Goal: Information Seeking & Learning: Learn about a topic

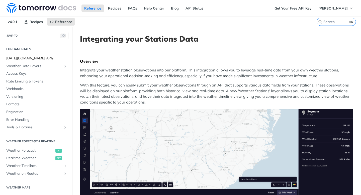
click at [34, 60] on span "[DATE][DOMAIN_NAME] APIs" at bounding box center [36, 58] width 61 height 5
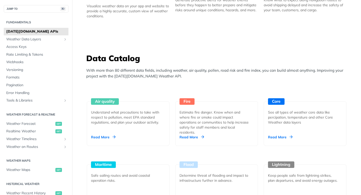
scroll to position [405, 0]
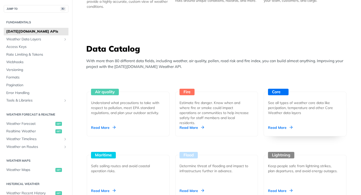
click at [277, 110] on div "See all types of weather core data like percipation, temperature and other Core…" at bounding box center [303, 107] width 70 height 15
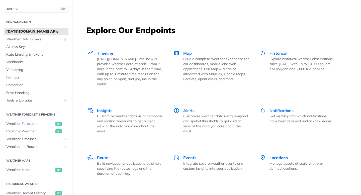
scroll to position [678, 0]
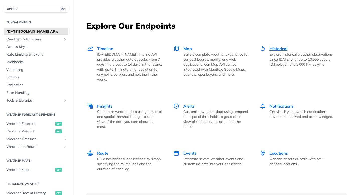
click at [281, 49] on span "Historical" at bounding box center [278, 48] width 18 height 5
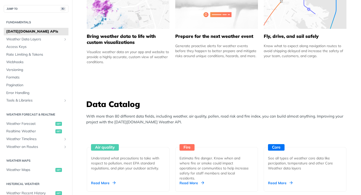
scroll to position [411, 0]
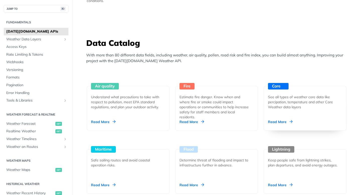
click at [297, 111] on div "Core See all types of weather core data like percipation, temperature and other…" at bounding box center [304, 108] width 83 height 45
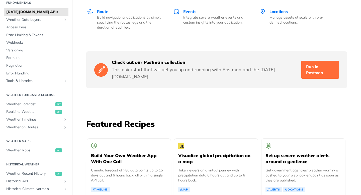
scroll to position [811, 0]
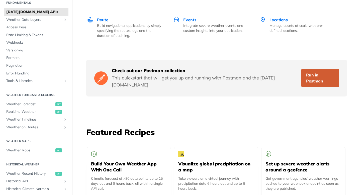
click at [324, 69] on link "Run in Postman" at bounding box center [320, 78] width 38 height 18
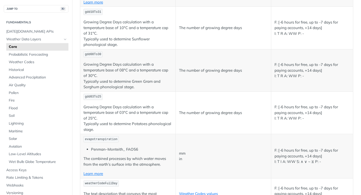
scroll to position [2418, 0]
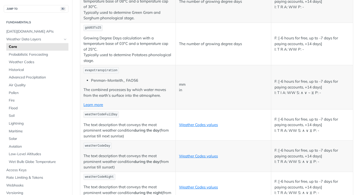
drag, startPoint x: 88, startPoint y: 83, endPoint x: 255, endPoint y: 124, distance: 172.2
copy tr "ezHeatStressIndex Heat stress index based on Ezra-Zohar formula. 0-22: No Heat …"
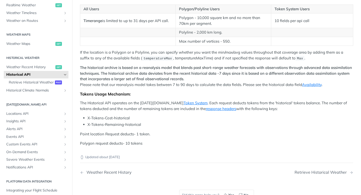
scroll to position [202, 0]
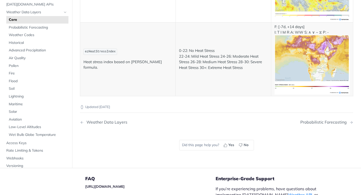
scroll to position [2700, 0]
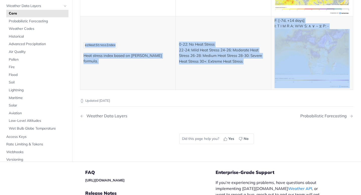
drag, startPoint x: 86, startPoint y: 47, endPoint x: 329, endPoint y: 79, distance: 245.1
click at [329, 79] on tr "ezHeatStressIndex Heat stress index based on Ezra-Zohar formula. 0-22: No Heat …" at bounding box center [216, 53] width 273 height 74
copy tr "ezHeatStressIndex Heat stress index based on Ezra-Zohar formula. 0-22: No Heat …"
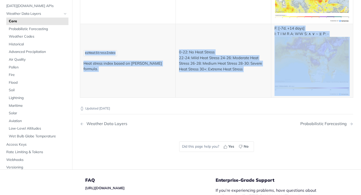
scroll to position [2689, 0]
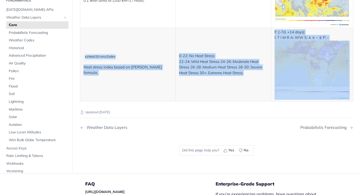
click at [163, 61] on p "ezHeatStressIndex" at bounding box center [127, 56] width 89 height 7
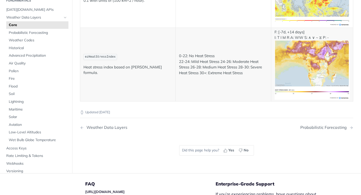
click at [107, 59] on span "ezHeatStressIndex" at bounding box center [100, 57] width 31 height 4
click at [105, 59] on span "ezHeatStressIndex" at bounding box center [100, 57] width 31 height 4
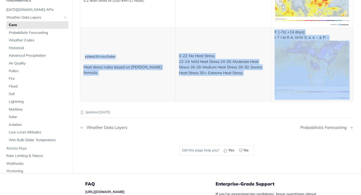
drag, startPoint x: 105, startPoint y: 65, endPoint x: 346, endPoint y: 83, distance: 241.1
click at [346, 83] on tr "ezHeatStressIndex Heat stress index based on Ezra-Zohar formula. 0-22: No Heat …" at bounding box center [216, 65] width 273 height 74
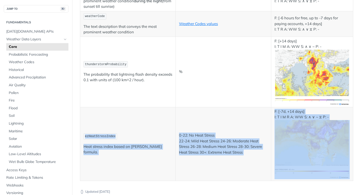
scroll to position [2653, 0]
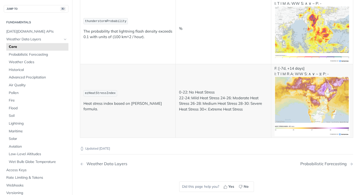
click at [132, 97] on td "ezHeatStressIndex Heat stress index based on Ezra-Zohar formula." at bounding box center [127, 101] width 95 height 74
click at [94, 95] on span "ezHeatStressIndex" at bounding box center [100, 93] width 31 height 4
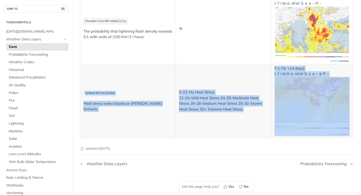
drag, startPoint x: 94, startPoint y: 102, endPoint x: 306, endPoint y: 110, distance: 212.2
click at [306, 110] on tr "ezHeatStressIndex Heat stress index based on Ezra-Zohar formula. 0-22: No Heat …" at bounding box center [216, 101] width 273 height 74
copy tr "ezHeatStressIndex Heat stress index based on Ezra-Zohar formula. 0-22: No Heat …"
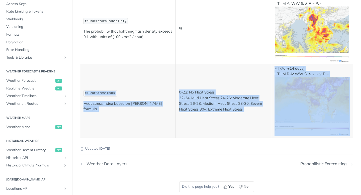
scroll to position [185, 0]
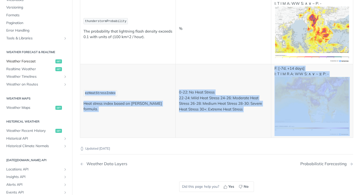
click at [30, 62] on span "Weather Forecast" at bounding box center [30, 61] width 48 height 5
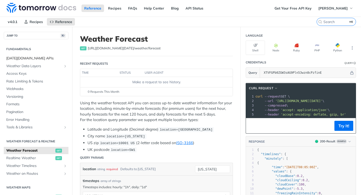
click at [31, 58] on span "[DATE][DOMAIN_NAME] APIs" at bounding box center [36, 58] width 61 height 5
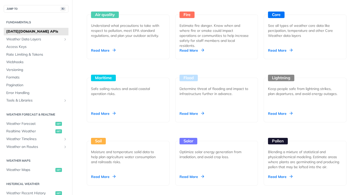
scroll to position [492, 0]
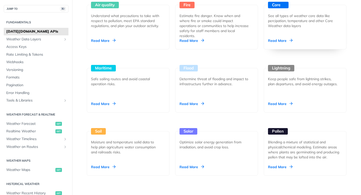
click at [280, 34] on div "Core See all types of weather core data like percipation, temperature and other…" at bounding box center [304, 27] width 83 height 45
click at [36, 123] on span "Weather Forecast" at bounding box center [30, 123] width 48 height 5
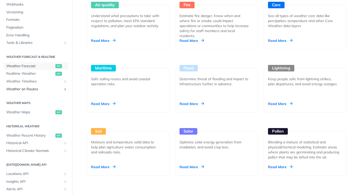
scroll to position [58, 0]
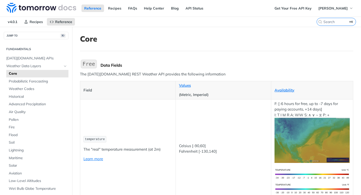
scroll to position [2, 0]
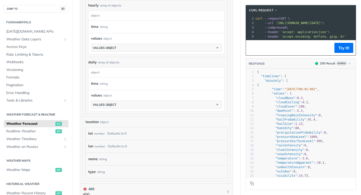
scroll to position [418, 0]
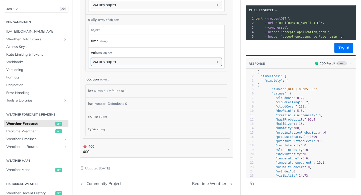
click at [142, 63] on button "values object" at bounding box center [156, 62] width 130 height 8
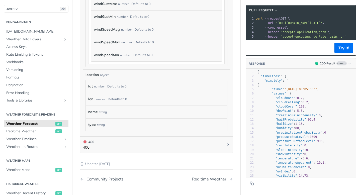
scroll to position [1823, 0]
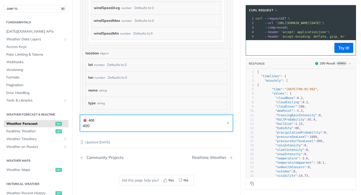
click at [129, 122] on button "400 400" at bounding box center [156, 122] width 147 height 11
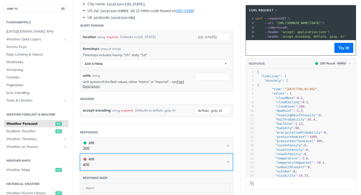
scroll to position [133, 0]
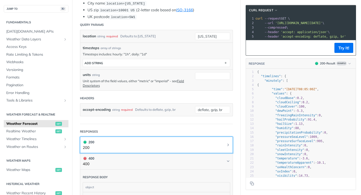
click at [124, 143] on button "200 200" at bounding box center [156, 144] width 147 height 11
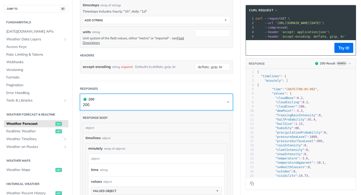
scroll to position [155, 0]
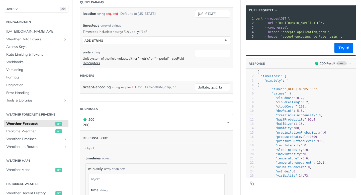
click at [124, 115] on h1 "200 200" at bounding box center [156, 122] width 153 height 17
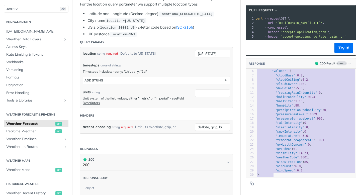
scroll to position [0, 0]
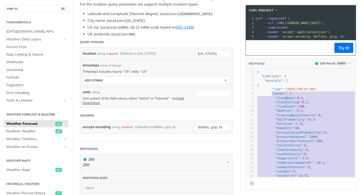
type textarea ""values": { "cloudBase": 0.2, "cloudCeiling": 0.2, "cloudCover": 100, "dewPoint…"
drag, startPoint x: 292, startPoint y: 148, endPoint x: 268, endPoint y: 94, distance: 59.0
click at [268, 94] on div "1 { 2 "timelines" : { 3 "minutely" : [ 4 { 5 "time" : "2025-02-09T08:05:00Z" , …" at bounding box center [305, 167] width 99 height 194
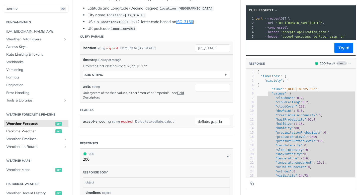
click at [39, 133] on span "Realtime Weather" at bounding box center [30, 131] width 48 height 5
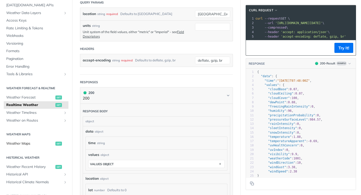
click at [42, 143] on span "Weather Maps" at bounding box center [30, 143] width 48 height 5
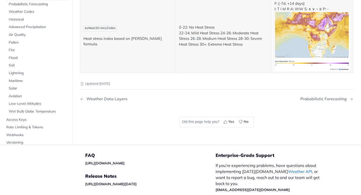
scroll to position [2713, 0]
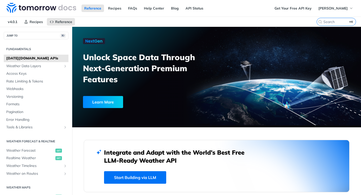
scroll to position [47, 0]
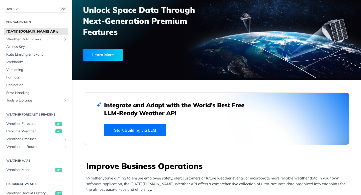
click at [33, 132] on span "Realtime Weather" at bounding box center [30, 131] width 48 height 5
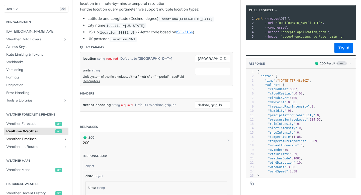
scroll to position [32, 0]
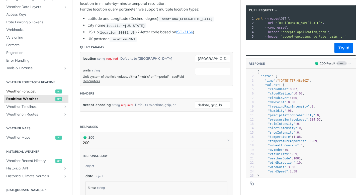
click at [41, 91] on span "Weather Forecast" at bounding box center [30, 91] width 48 height 5
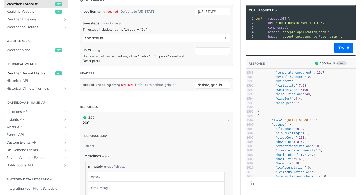
click at [46, 74] on span "Weather Recent History" at bounding box center [30, 73] width 48 height 5
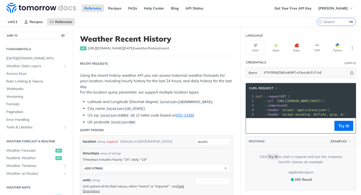
scroll to position [118, 0]
